Goal: Task Accomplishment & Management: Complete application form

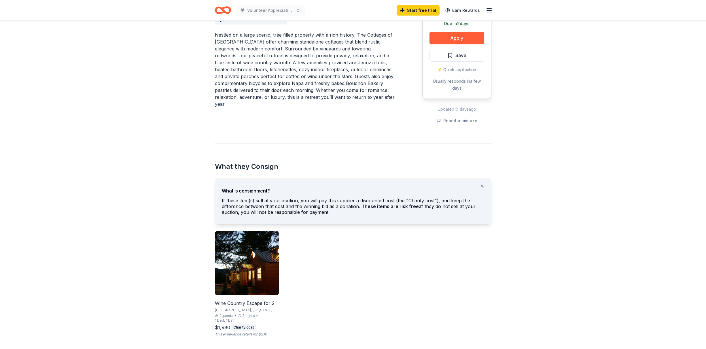
scroll to position [202, 0]
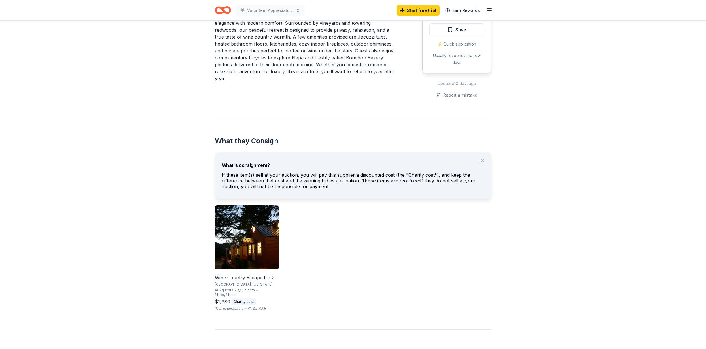
click at [257, 254] on img at bounding box center [247, 237] width 64 height 64
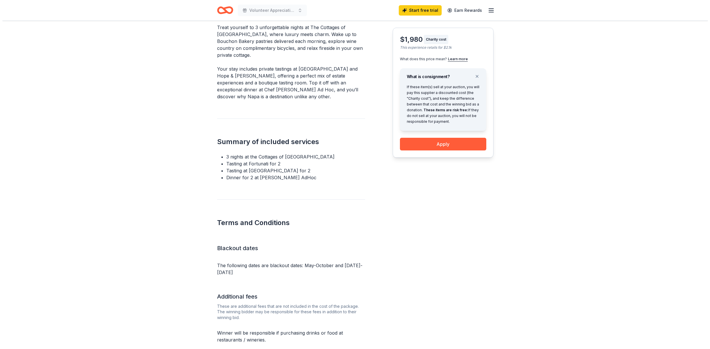
scroll to position [259, 0]
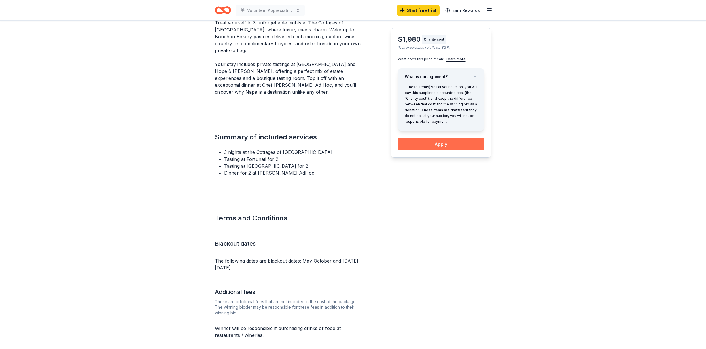
click at [437, 146] on button "Apply" at bounding box center [441, 144] width 86 height 13
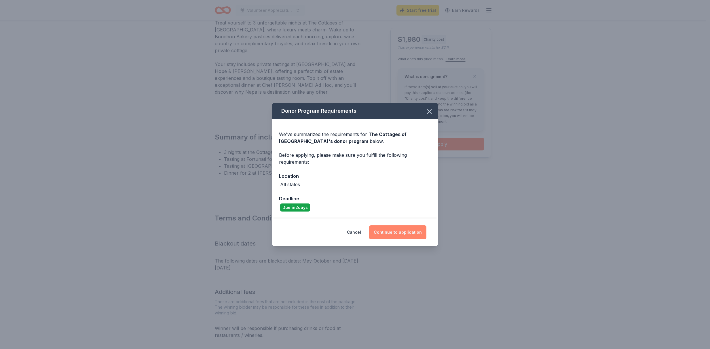
click at [408, 232] on button "Continue to application" at bounding box center [397, 232] width 57 height 14
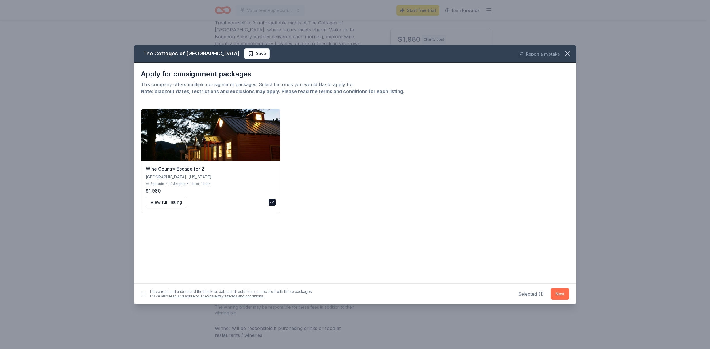
click at [563, 293] on button "Next" at bounding box center [560, 294] width 18 height 12
click at [145, 292] on button "button" at bounding box center [143, 292] width 5 height 5
click at [561, 293] on button "Next" at bounding box center [560, 293] width 18 height 12
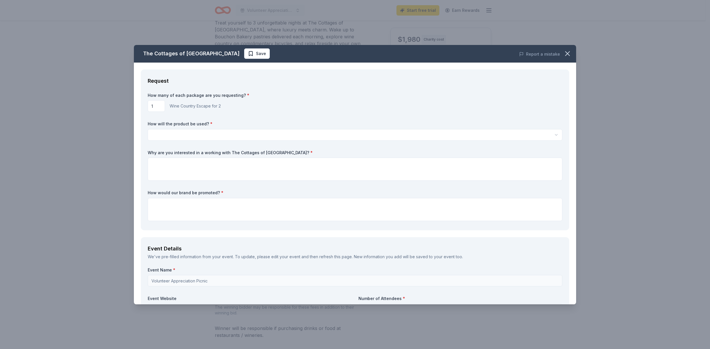
scroll to position [0, 0]
click at [193, 134] on html "Volunteer Appreciation Picnic Start free trial Earn Rewards Back to The Cottage…" at bounding box center [355, 174] width 710 height 349
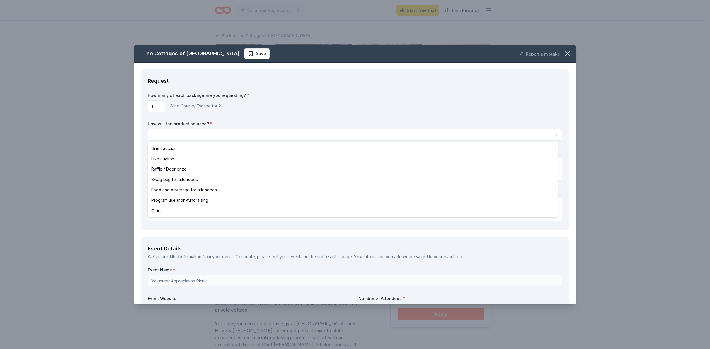
select select "liveAuction"
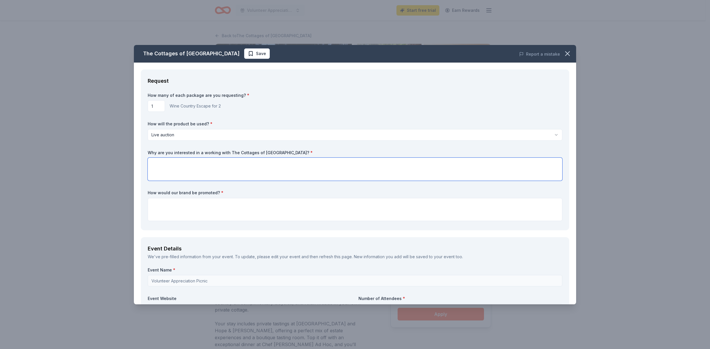
click at [179, 161] on textarea at bounding box center [355, 169] width 415 height 23
drag, startPoint x: 560, startPoint y: 56, endPoint x: 380, endPoint y: 37, distance: 181.6
click at [564, 56] on icon "button" at bounding box center [568, 54] width 8 height 8
